Goal: Register for event/course

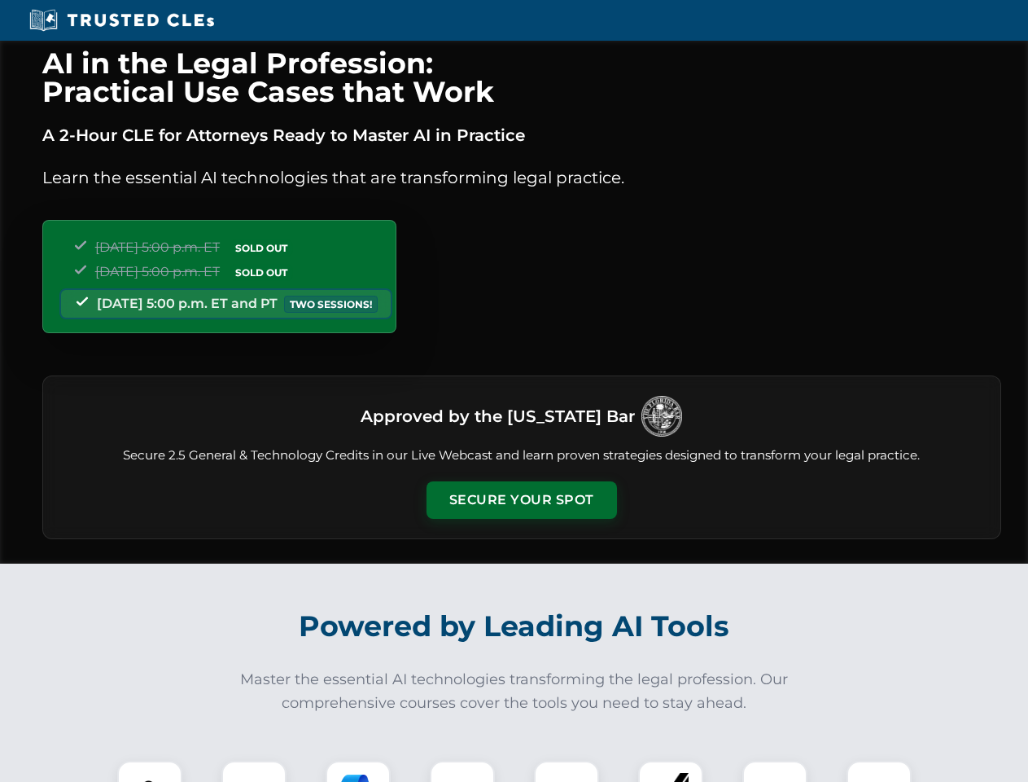
click at [521, 500] on button "Secure Your Spot" at bounding box center [522, 499] width 191 height 37
click at [150, 771] on img at bounding box center [149, 792] width 47 height 47
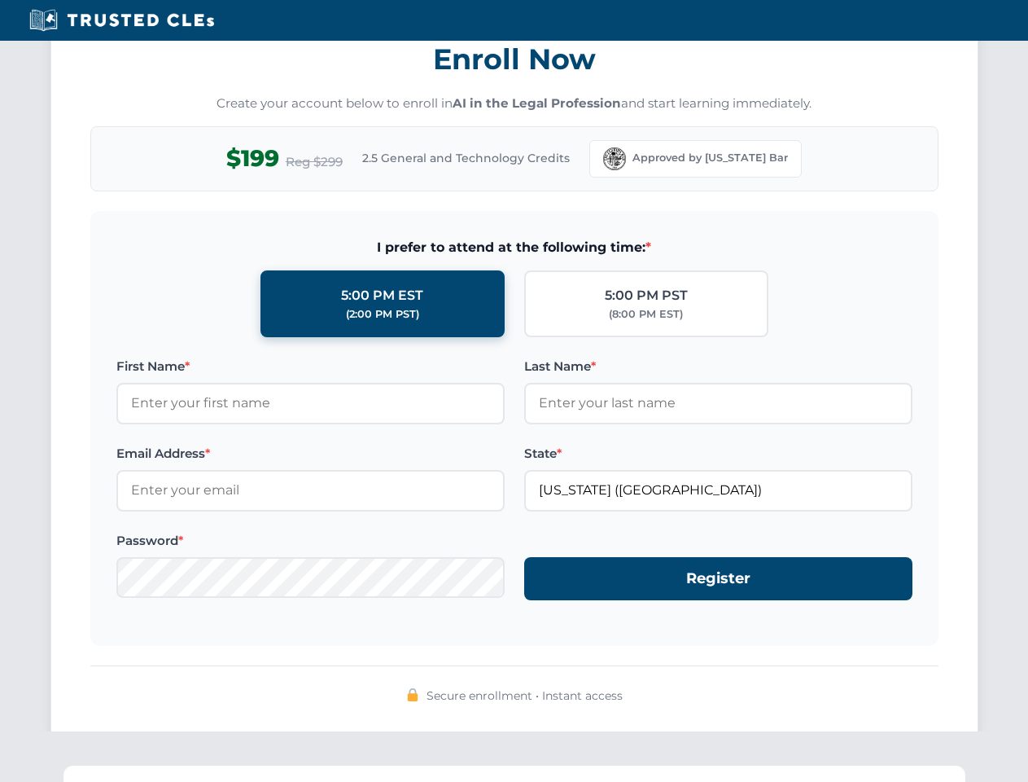
scroll to position [1598, 0]
